Goal: Check status: Check status

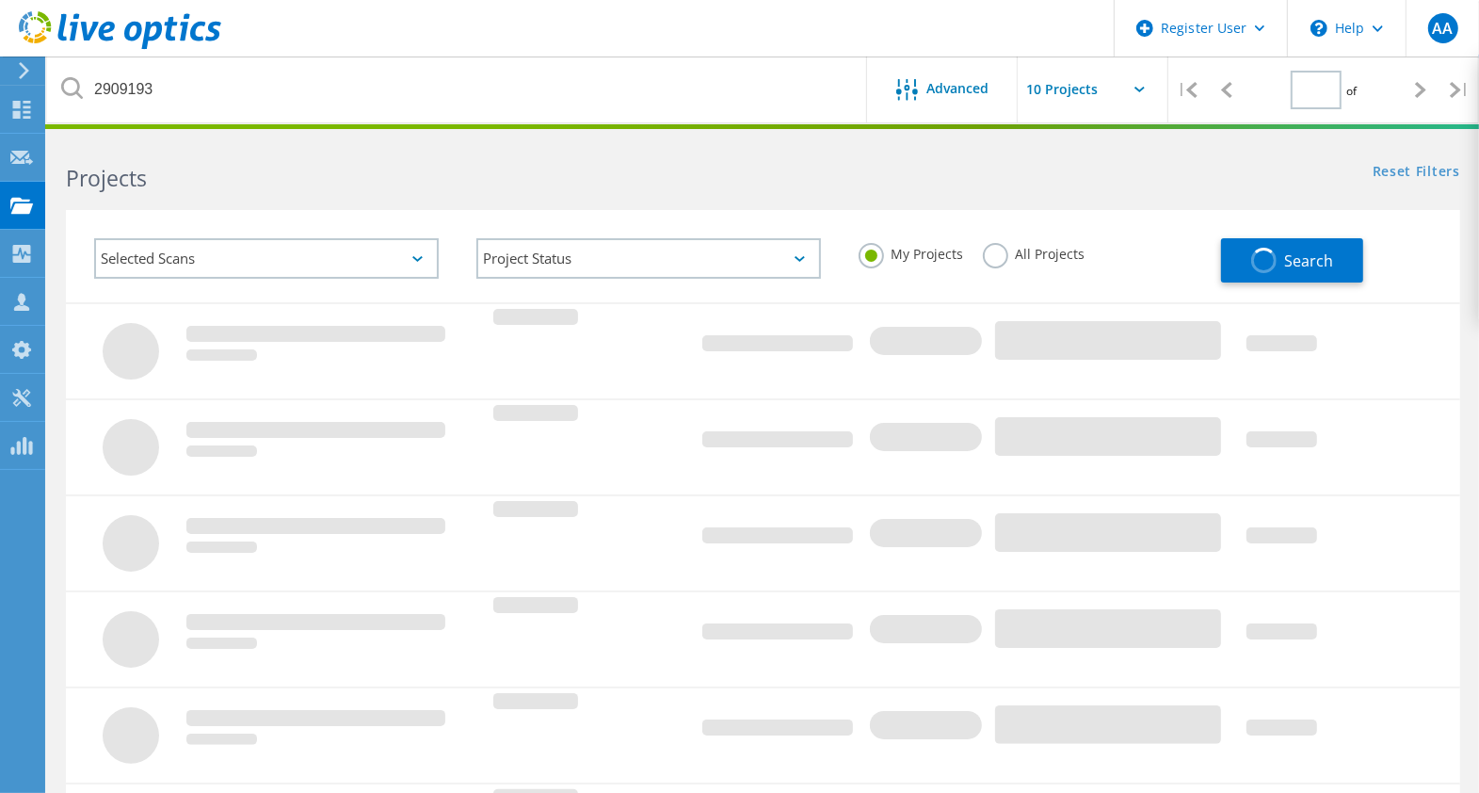
type input "1"
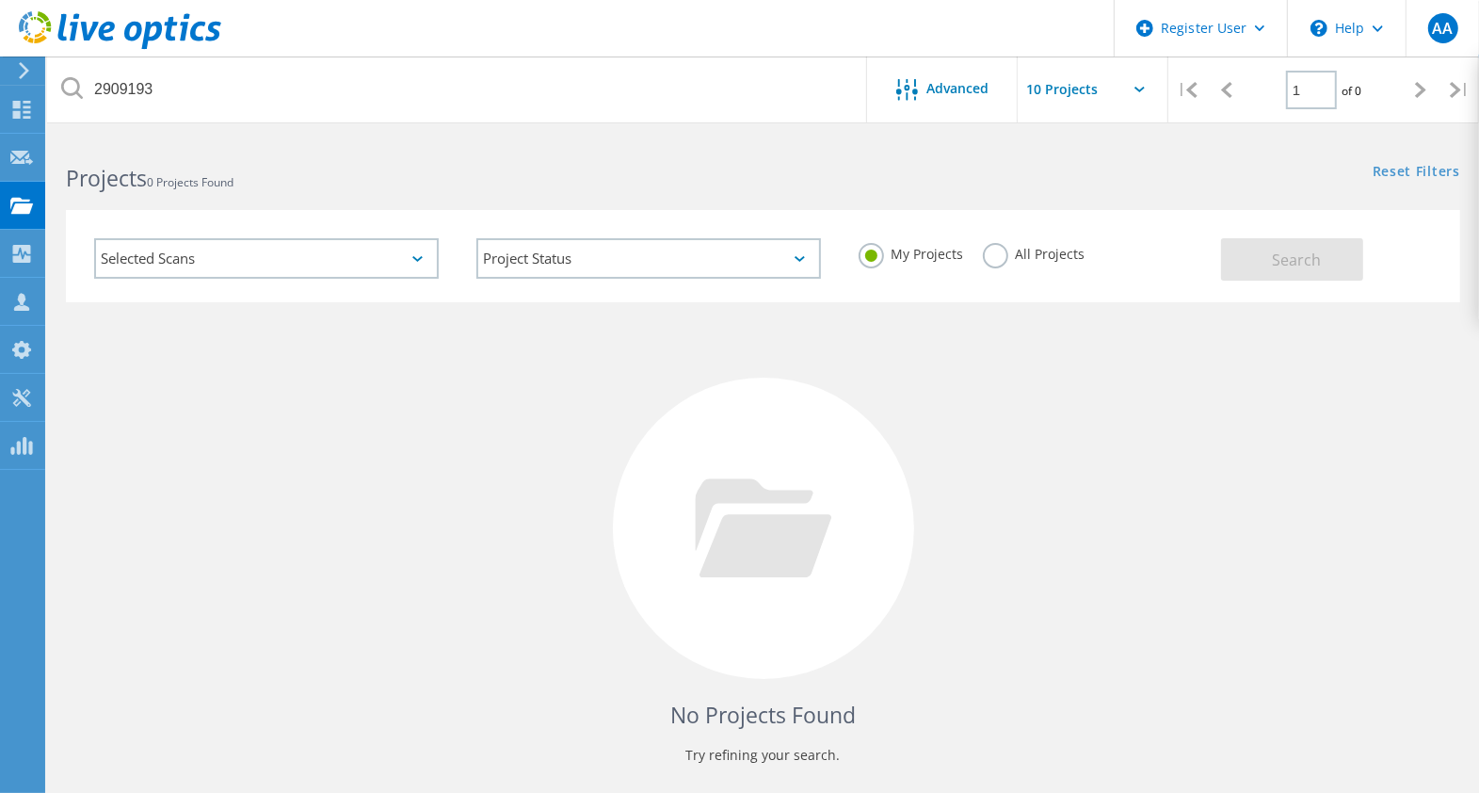
click at [998, 260] on label "All Projects" at bounding box center [1034, 252] width 103 height 18
click at [0, 0] on input "All Projects" at bounding box center [0, 0] width 0 height 0
click at [1298, 257] on span "Search" at bounding box center [1296, 260] width 49 height 21
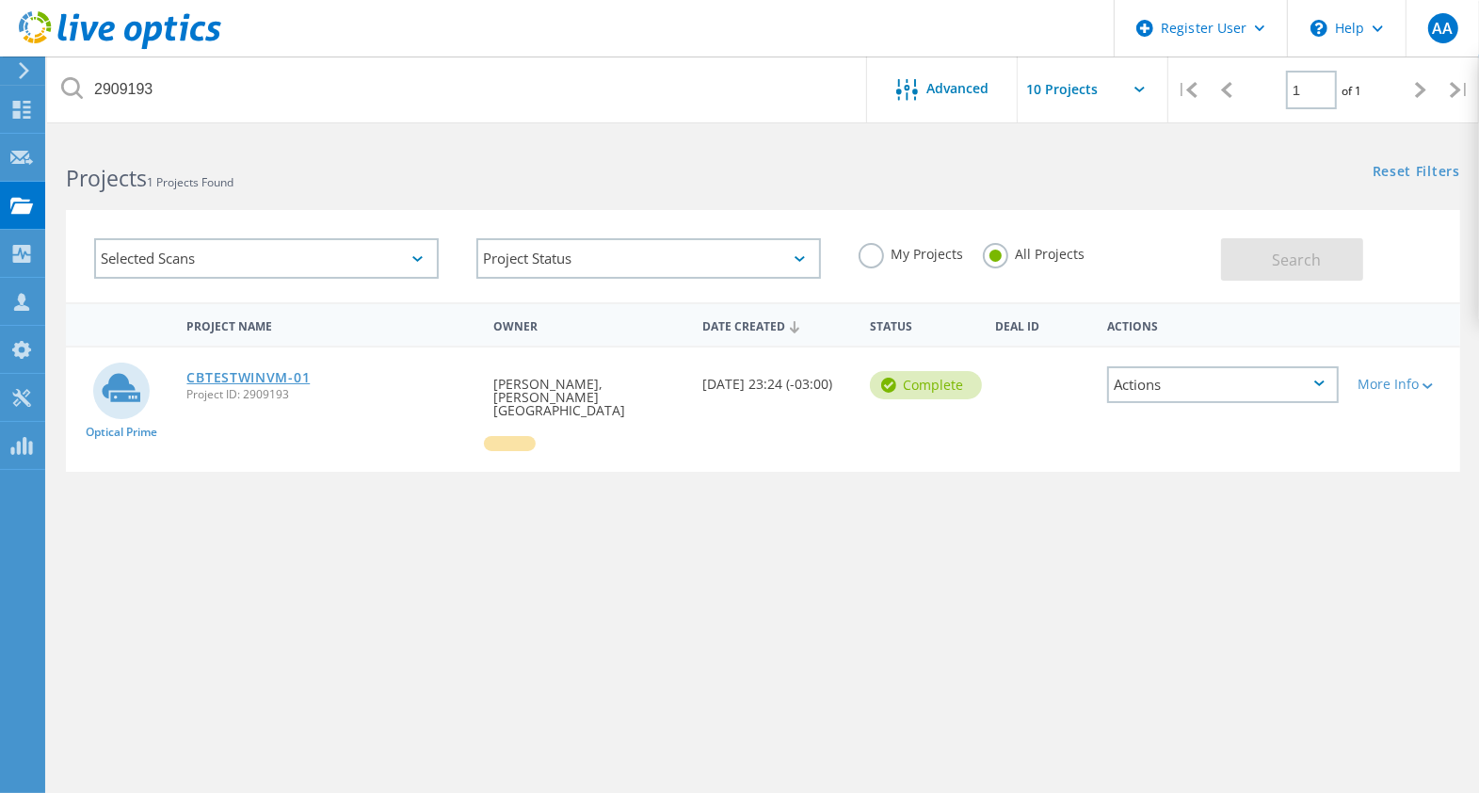
click at [301, 376] on link "CBTESTWINVM-01" at bounding box center [247, 377] width 123 height 13
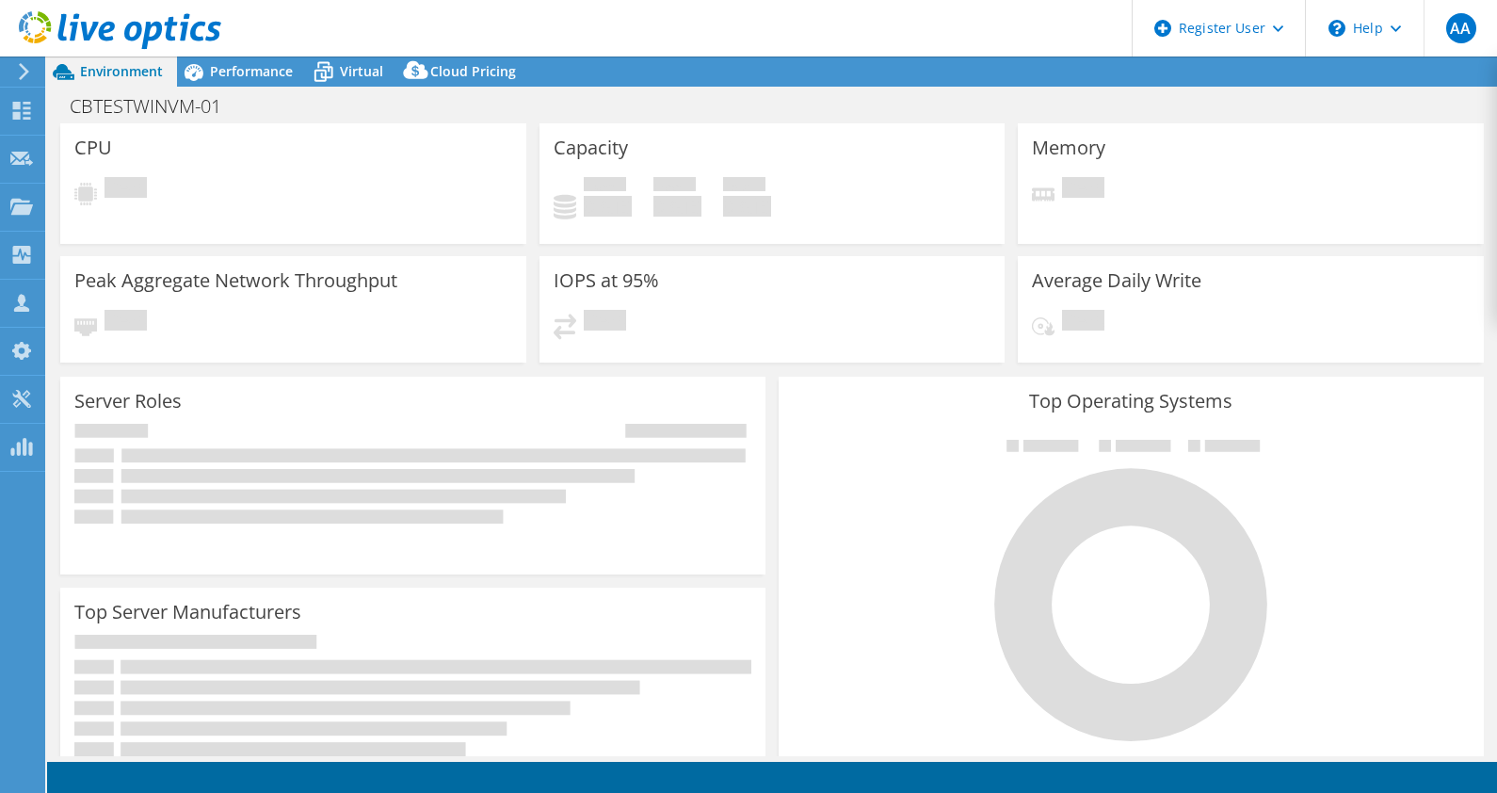
select select "USD"
